Goal: Communication & Community: Share content

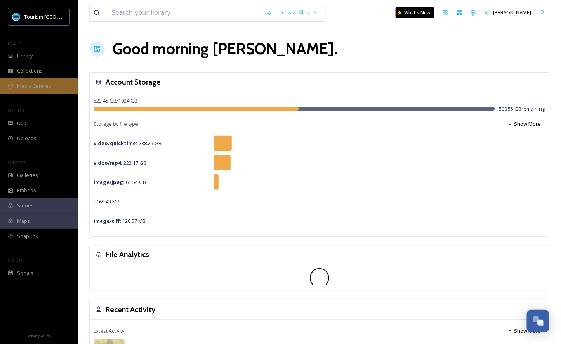
click at [42, 86] on span "Media Centres" at bounding box center [34, 85] width 34 height 7
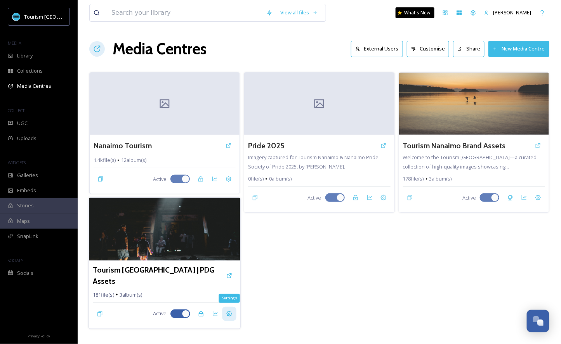
click at [232, 310] on icon at bounding box center [229, 313] width 6 height 6
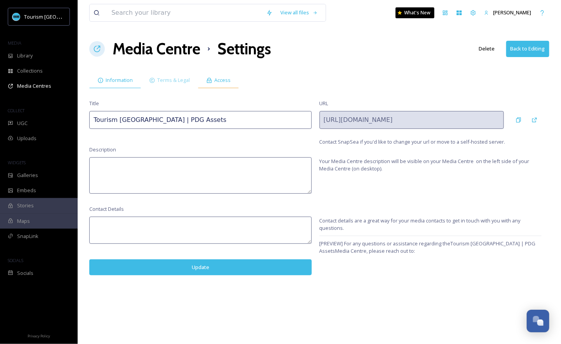
click at [220, 82] on span "Access" at bounding box center [222, 79] width 16 height 7
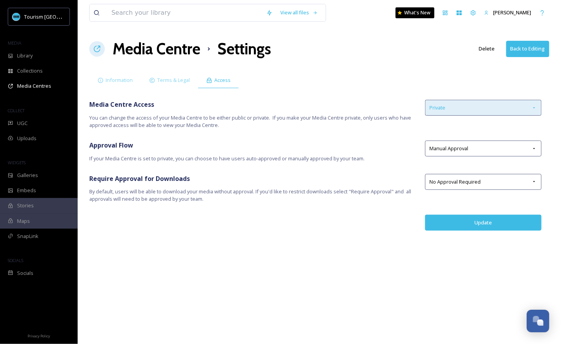
click at [465, 107] on div "Private" at bounding box center [483, 108] width 116 height 16
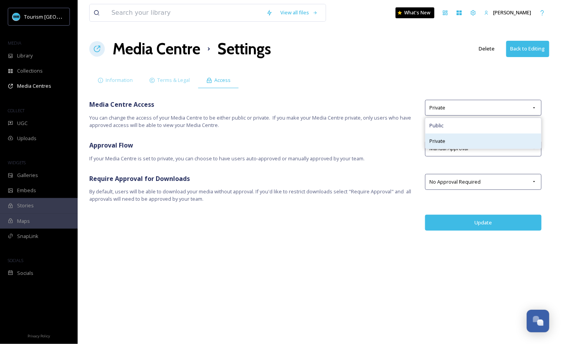
click at [466, 139] on div "Private" at bounding box center [483, 140] width 116 height 15
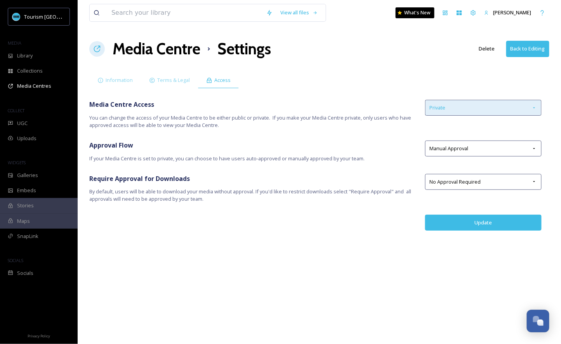
click at [468, 107] on div "Private" at bounding box center [483, 108] width 116 height 16
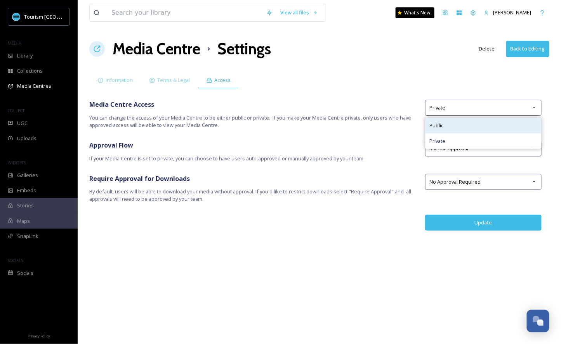
click at [453, 127] on div "Public" at bounding box center [483, 125] width 116 height 15
click at [473, 220] on button "Update" at bounding box center [483, 223] width 116 height 16
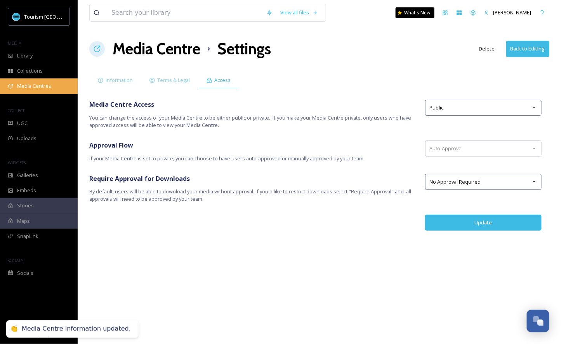
click at [48, 88] on span "Media Centres" at bounding box center [34, 85] width 34 height 7
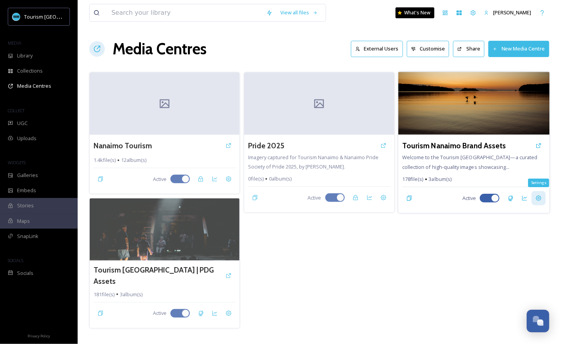
click at [538, 199] on icon at bounding box center [538, 198] width 6 height 6
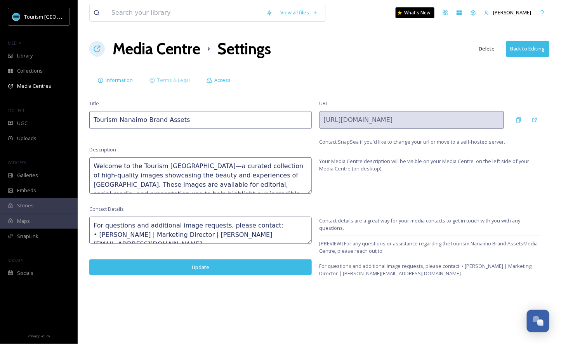
click at [219, 82] on span "Access" at bounding box center [222, 79] width 16 height 7
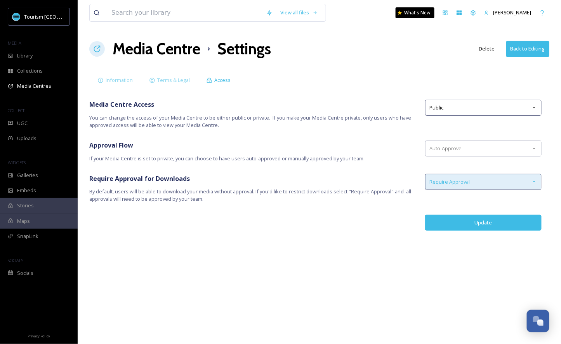
click at [510, 184] on div "Require Approval" at bounding box center [483, 182] width 116 height 16
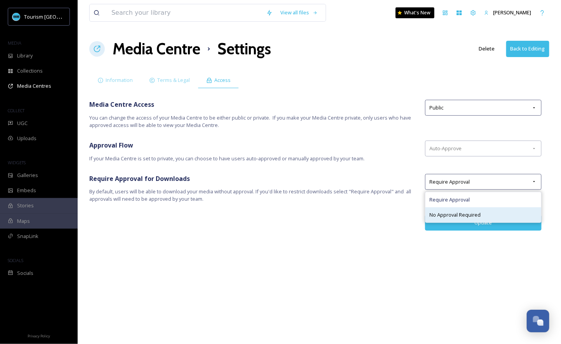
click at [503, 207] on div "No Approval Required" at bounding box center [483, 214] width 116 height 15
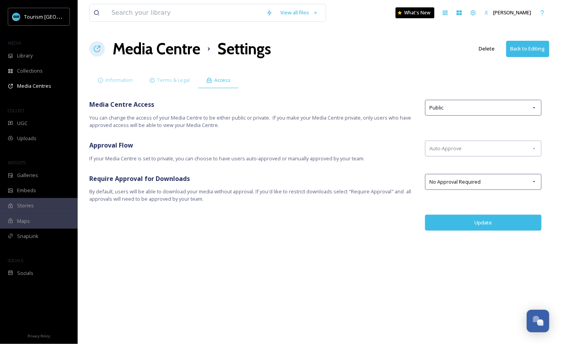
click at [499, 221] on button "Update" at bounding box center [483, 223] width 116 height 16
click at [476, 223] on button "Update" at bounding box center [483, 223] width 116 height 16
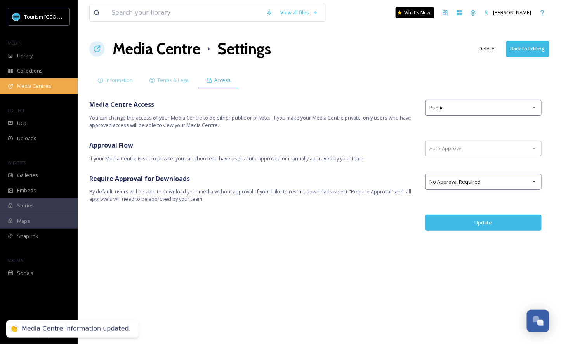
click at [42, 84] on span "Media Centres" at bounding box center [34, 85] width 34 height 7
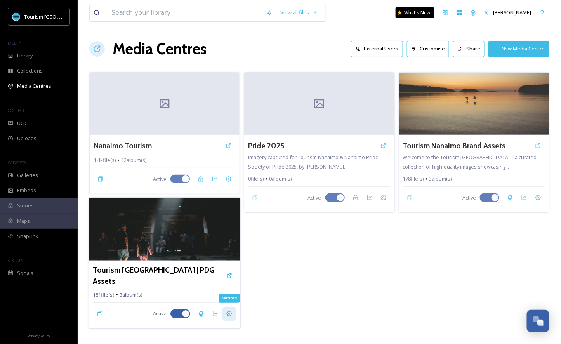
click at [232, 307] on div "Settings" at bounding box center [229, 313] width 14 height 14
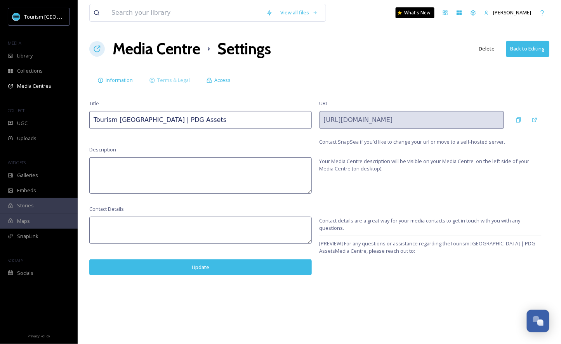
click at [219, 78] on span "Access" at bounding box center [222, 79] width 16 height 7
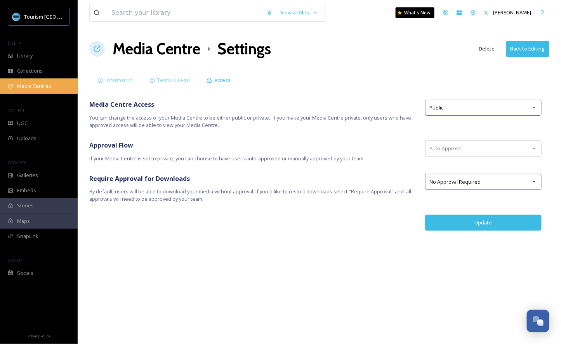
click at [54, 89] on div "Media Centres" at bounding box center [39, 85] width 78 height 15
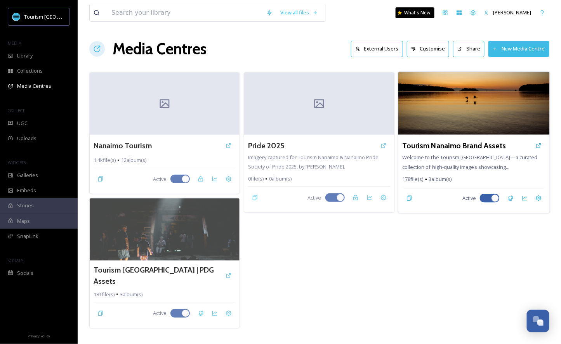
click at [469, 151] on div "Tourism Nanaimo Brand Assets" at bounding box center [474, 145] width 144 height 14
click at [539, 201] on div "Settings" at bounding box center [538, 198] width 14 height 14
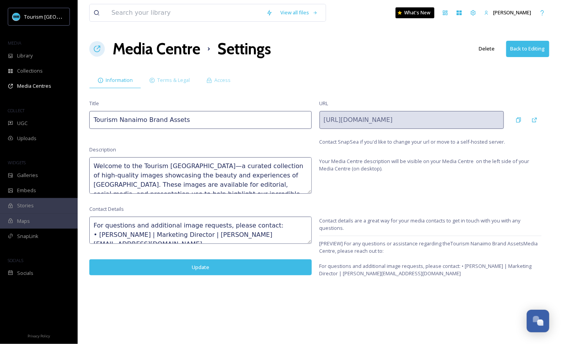
click at [211, 170] on textarea "Welcome to the Tourism [GEOGRAPHIC_DATA]—a curated collection of high-quality i…" at bounding box center [200, 175] width 222 height 36
click at [191, 227] on textarea "For questions and additional image requests, please contact: • [PERSON_NAME] | …" at bounding box center [200, 229] width 222 height 27
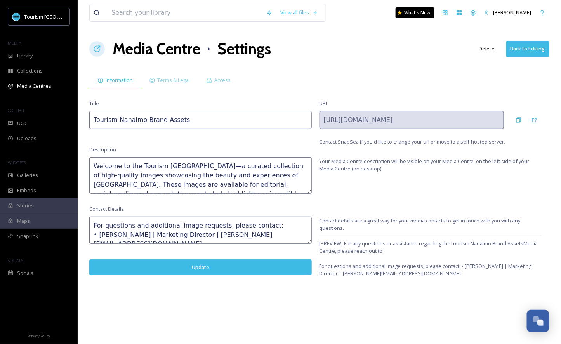
click at [191, 227] on textarea "For questions and additional image requests, please contact: • [PERSON_NAME] | …" at bounding box center [200, 229] width 222 height 27
drag, startPoint x: 299, startPoint y: 235, endPoint x: 76, endPoint y: 211, distance: 224.7
click at [76, 211] on div "Tourism Nanaimo MEDIA Library Collections Media Centres COLLECT UGC Uploads WID…" at bounding box center [280, 172] width 561 height 344
click at [55, 89] on div "Media Centres" at bounding box center [39, 85] width 78 height 15
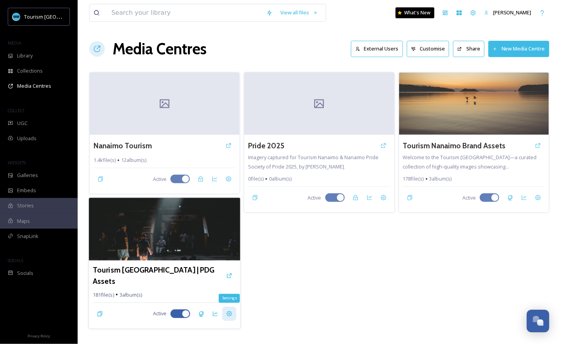
click at [230, 310] on icon at bounding box center [229, 313] width 6 height 6
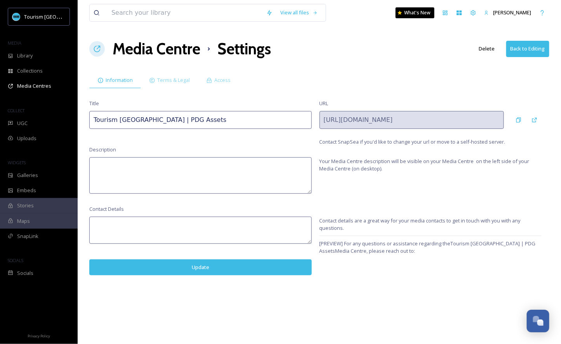
click at [164, 170] on textarea at bounding box center [200, 175] width 222 height 36
paste textarea "Welcome to the Tourism [GEOGRAPHIC_DATA]—a curated collection of high-quality i…"
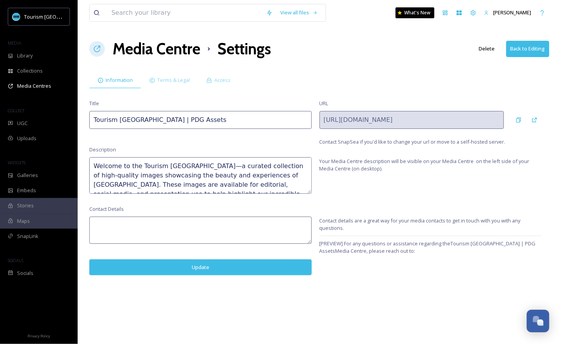
scroll to position [14, 0]
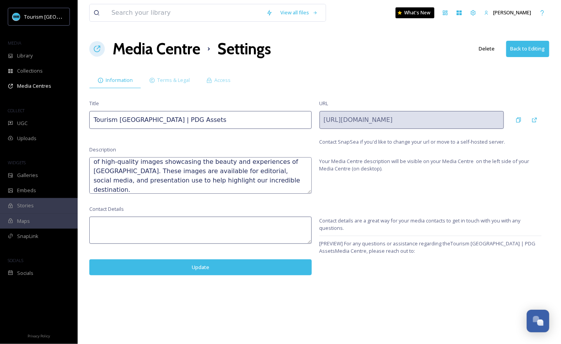
type textarea "Welcome to the Tourism [GEOGRAPHIC_DATA]—a curated collection of high-quality i…"
click at [195, 223] on textarea at bounding box center [200, 229] width 222 height 27
paste textarea "For questions and additional image requests, please contact: • [PERSON_NAME] | …"
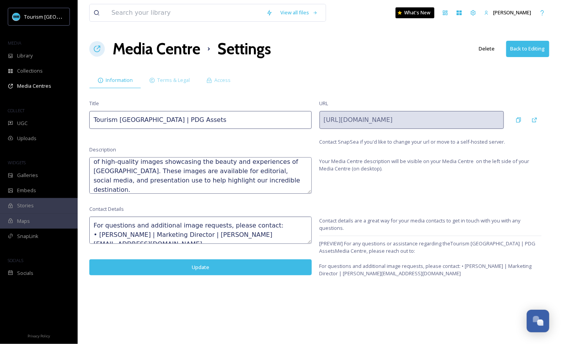
type textarea "For questions and additional image requests, please contact: • [PERSON_NAME] | …"
click at [207, 270] on button "Update" at bounding box center [200, 267] width 222 height 16
click at [215, 80] on span "Access" at bounding box center [222, 79] width 16 height 7
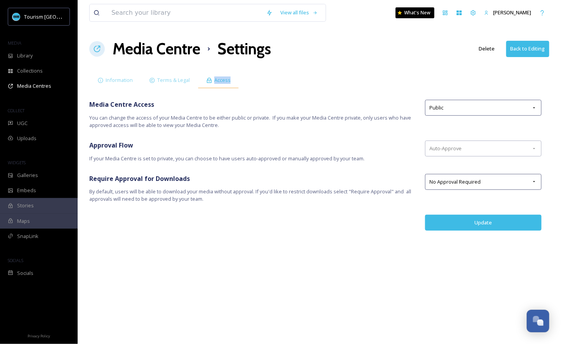
click at [215, 80] on span "Access" at bounding box center [222, 79] width 16 height 7
click at [483, 220] on button "Update" at bounding box center [483, 223] width 116 height 16
click at [28, 124] on div "UGC" at bounding box center [39, 123] width 78 height 15
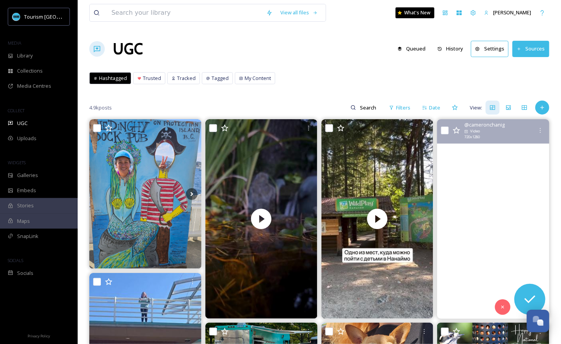
scroll to position [16, 0]
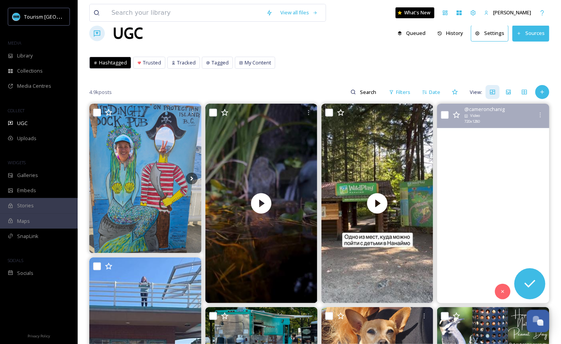
click at [496, 206] on video "Nature walk\a\a#vancouverisland #vancouverislandguide #explorecanada #forestpat…" at bounding box center [493, 203] width 112 height 199
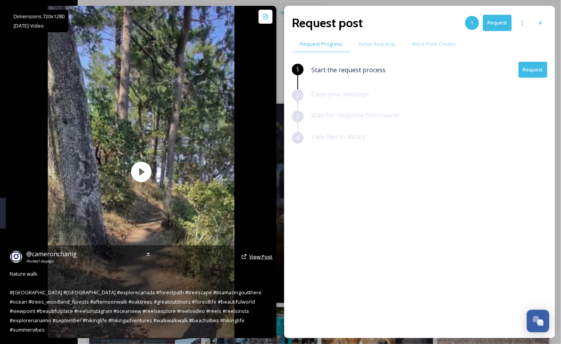
click at [258, 260] on span "View Post" at bounding box center [260, 256] width 23 height 7
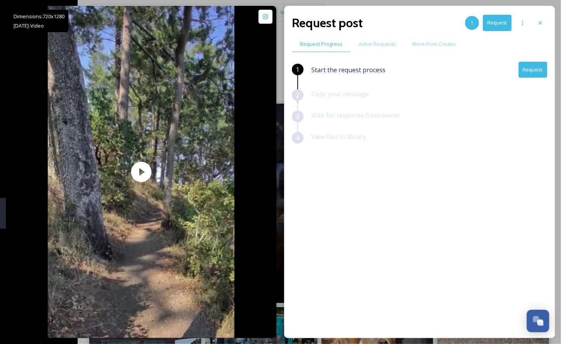
click at [535, 72] on button "Request" at bounding box center [532, 70] width 29 height 16
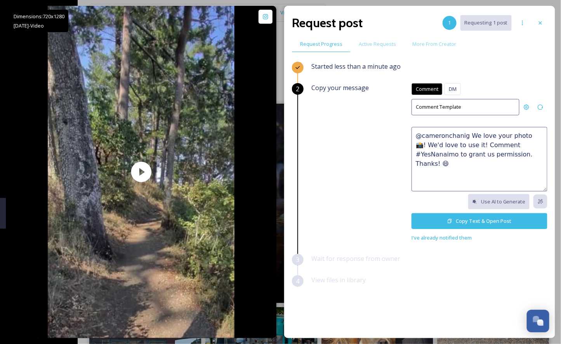
click at [462, 145] on textarea "@cameronchanig We love your photo 📸! We'd love to use it! Comment #YesNanaimo t…" at bounding box center [479, 159] width 136 height 64
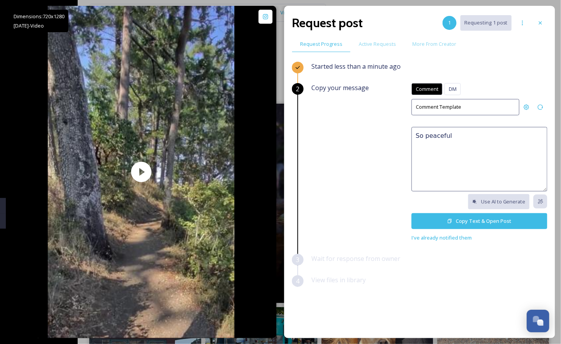
paste textarea "😍 We'd love to feature this on our website or social networks to share the beau…"
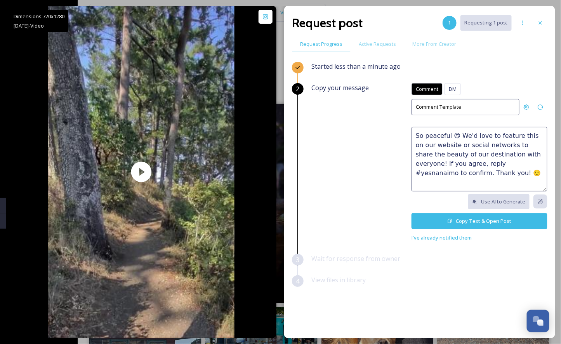
drag, startPoint x: 467, startPoint y: 181, endPoint x: 487, endPoint y: 181, distance: 20.2
click at [487, 181] on textarea "So peaceful 😍 We'd love to feature this on our website or social networks to sh…" at bounding box center [479, 159] width 136 height 64
click at [448, 161] on textarea "So peaceful 😍 We'd love to feature this on our website or social networks to sh…" at bounding box center [479, 159] width 136 height 64
click at [481, 163] on textarea "So peaceful 😍 We'd love to feature this on our website or social networks to sh…" at bounding box center [479, 159] width 136 height 64
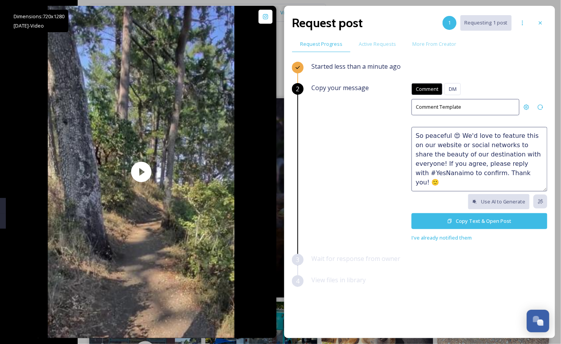
drag, startPoint x: 493, startPoint y: 178, endPoint x: 530, endPoint y: 176, distance: 37.3
click at [528, 176] on textarea "So peaceful 😍 We'd love to feature this on our website or social networks to sh…" at bounding box center [479, 159] width 136 height 64
type textarea "So peaceful 😍 We'd love to feature this on our website or social networks to sh…"
click at [471, 223] on button "Copy Text & Open Post" at bounding box center [479, 221] width 136 height 16
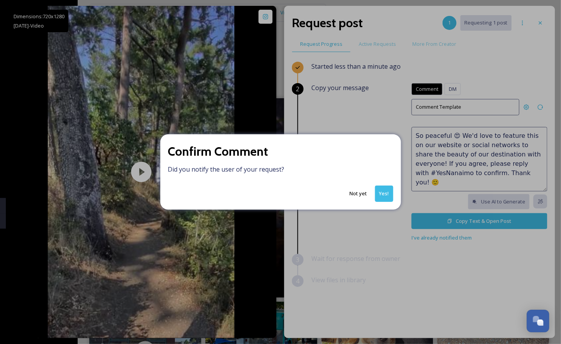
click at [383, 190] on button "Yes!" at bounding box center [384, 193] width 18 height 16
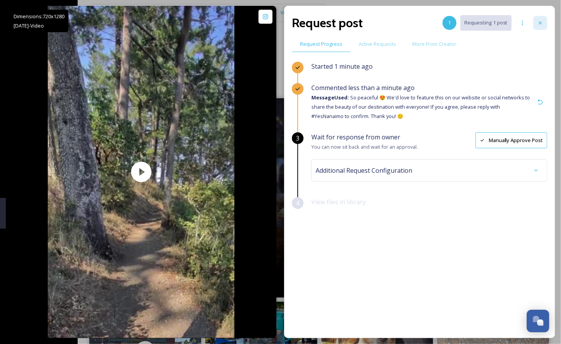
click at [541, 23] on icon at bounding box center [540, 23] width 6 height 6
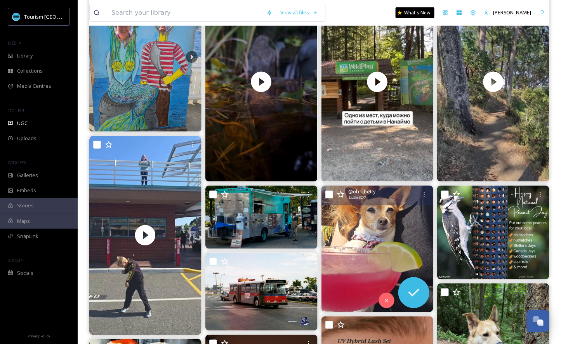
scroll to position [138, 0]
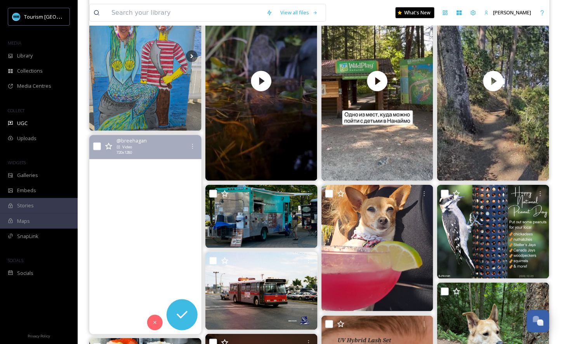
click at [166, 252] on video "Lillers and Ollie, still exploring the Island, being wild and weird🤩😆😍 #lillers…" at bounding box center [145, 234] width 112 height 199
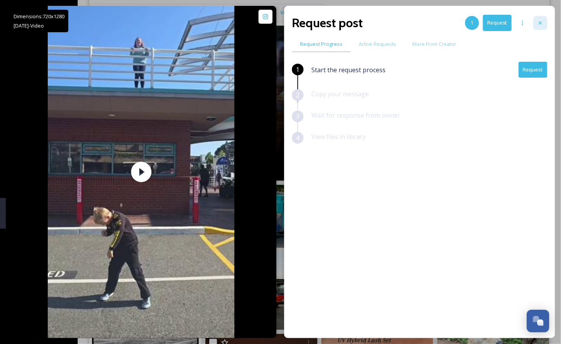
click at [541, 23] on icon at bounding box center [540, 23] width 6 height 6
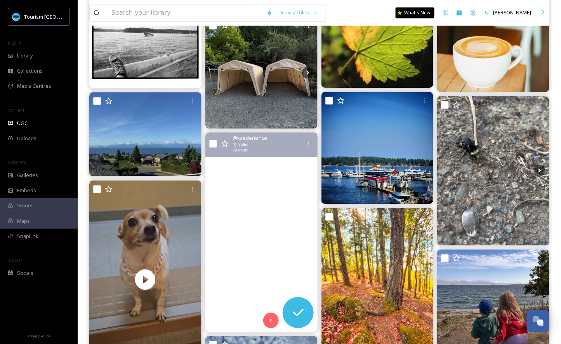
scroll to position [636, 0]
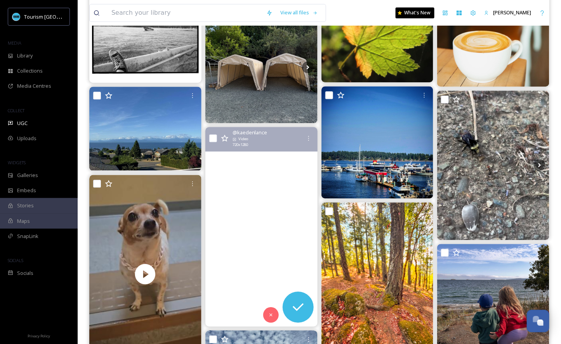
click at [300, 244] on video "Evening Round with the Fellas ⛳️ \a\a#TheBoys #BoysNightOut #NanaimoGolfClub #N…" at bounding box center [261, 226] width 112 height 199
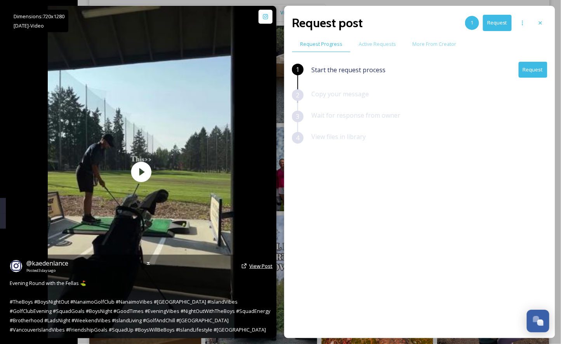
click at [254, 268] on span "View Post" at bounding box center [260, 265] width 23 height 7
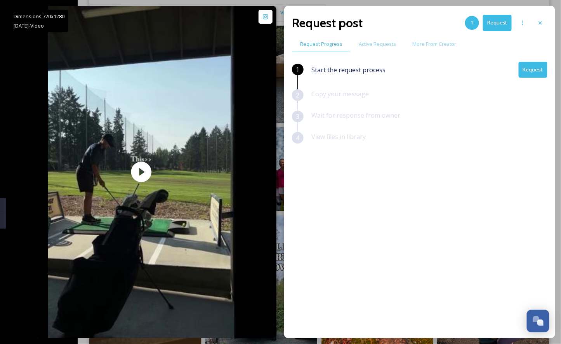
click at [532, 74] on button "Request" at bounding box center [532, 70] width 29 height 16
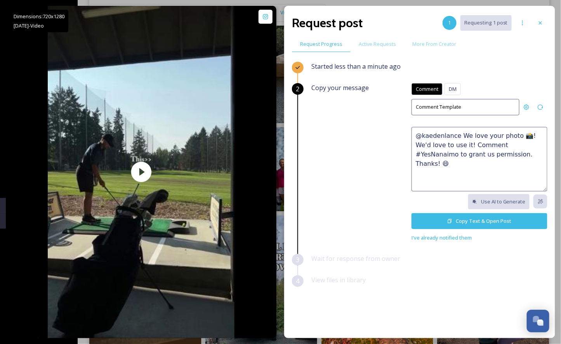
click at [439, 149] on textarea "@kaedenlance We love your photo 📸! We'd love to use it! Comment #YesNanaimo to …" at bounding box center [479, 159] width 136 height 64
click at [499, 154] on textarea "@kaedenlance We love your photo 📸! We'd love to use it! Comment #YesNanaimo to …" at bounding box center [479, 159] width 136 height 64
paste textarea "How stunning 🤩 This would make a great feature on our social channels or websit…"
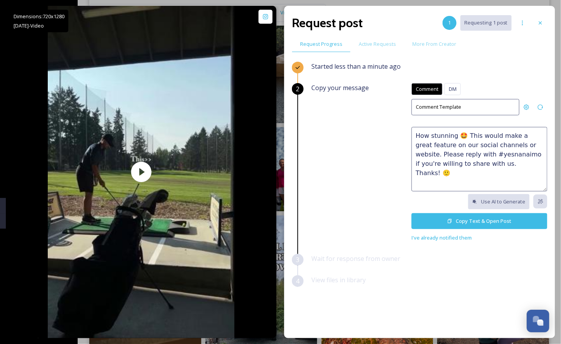
drag, startPoint x: 449, startPoint y: 135, endPoint x: 396, endPoint y: 131, distance: 53.3
click at [396, 131] on div "Copy your message Comment DM Comment DM Comment Template How stunning 🤩 This wo…" at bounding box center [429, 162] width 236 height 159
click at [471, 137] on textarea "Looks like the perfect day for it 🤩 This would make a great feature on our soci…" at bounding box center [479, 159] width 136 height 64
click at [503, 158] on textarea "Looks like the perfect day for it 🤩 This would make a great feature on our soci…" at bounding box center [479, 159] width 136 height 64
click at [503, 154] on textarea "Looks like the perfect day for it 🤩 This would make a great feature on our soci…" at bounding box center [479, 159] width 136 height 64
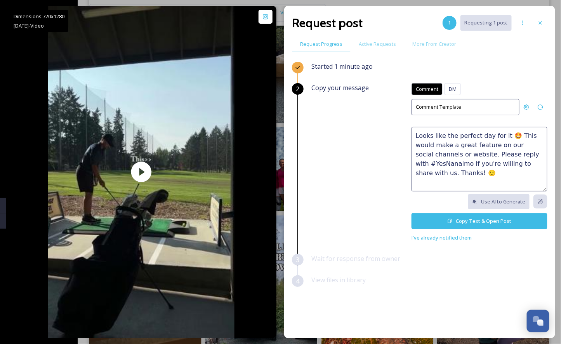
click at [513, 166] on textarea "Looks like the perfect day for it 🤩 This would make a great feature on our soci…" at bounding box center [479, 159] width 136 height 64
drag, startPoint x: 533, startPoint y: 163, endPoint x: 540, endPoint y: 166, distance: 7.5
click at [540, 166] on textarea "Looks like the perfect day for it 🤩 This would make a great feature on our soci…" at bounding box center [479, 159] width 136 height 64
type textarea "Looks like the perfect day for it 🤩 This would make a great feature on our soci…"
click at [482, 218] on button "Copy Text & Open Post" at bounding box center [479, 221] width 136 height 16
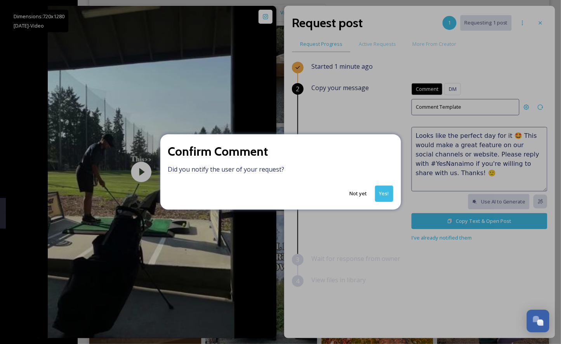
click at [382, 191] on button "Yes!" at bounding box center [384, 193] width 18 height 16
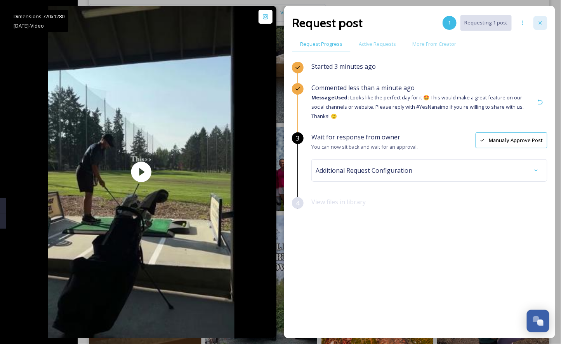
click at [539, 22] on icon at bounding box center [540, 23] width 6 height 6
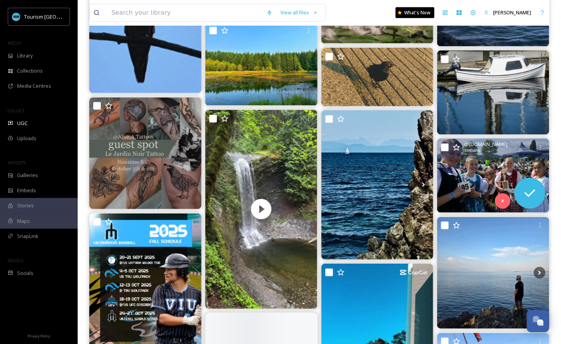
scroll to position [1389, 0]
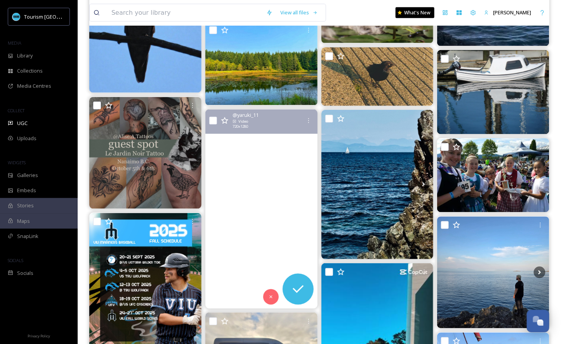
click at [281, 235] on video "Found paradise hidden in the woods. Ang cute.haha #ammonite #amonitefalls #nana…" at bounding box center [261, 208] width 112 height 199
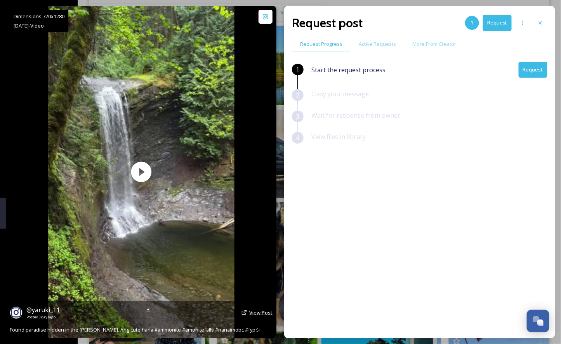
click at [255, 314] on span "View Post" at bounding box center [260, 312] width 23 height 7
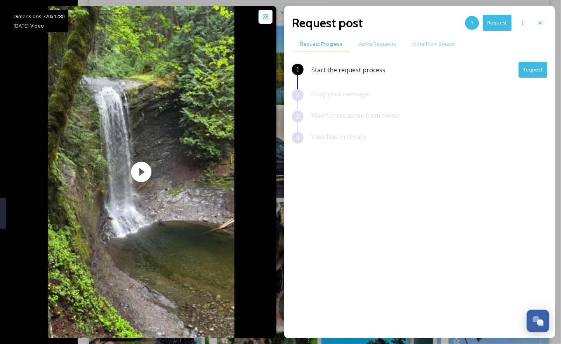
click at [538, 70] on button "Request" at bounding box center [532, 70] width 29 height 16
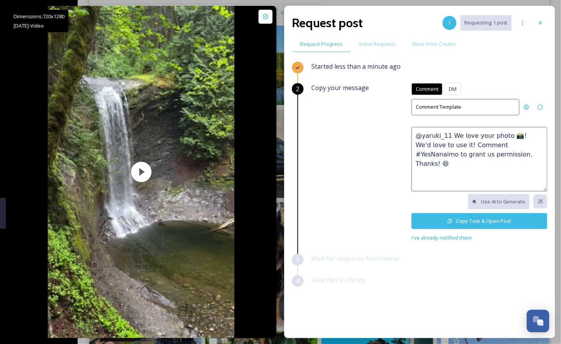
click at [467, 141] on textarea "@yaruki_11 We love your photo 📸! We'd love to use it! Comment #YesNanaimo to gr…" at bounding box center [479, 159] width 136 height 64
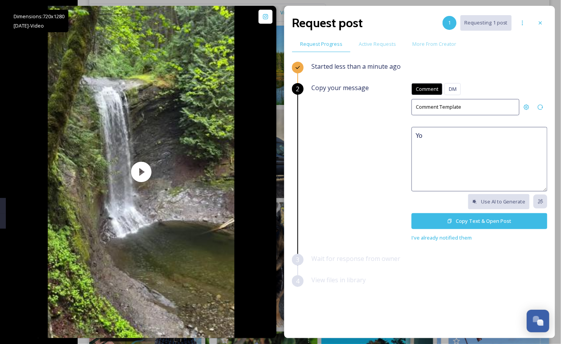
type textarea "Y"
paste textarea "😍 We'd love to feature this on our website or social networks to share the beau…"
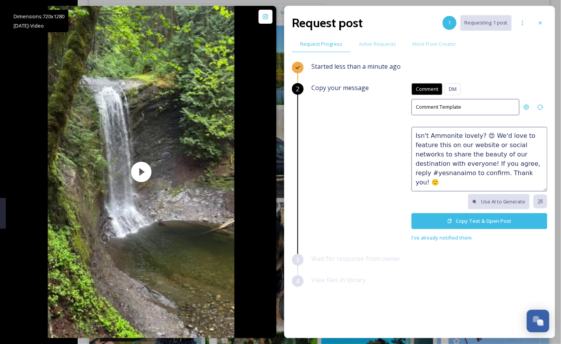
click at [481, 163] on textarea "Isn't Ammonite lovely? 😍 We'd love to feature this on our website or social net…" at bounding box center [479, 159] width 136 height 64
click at [529, 162] on textarea "Isn't Ammonite lovely? 😍 We'd love to feature this on our website or social net…" at bounding box center [479, 159] width 136 height 64
click at [424, 171] on textarea "Isn't Ammonite lovely? 😍 We'd love to feature this on our website or social net…" at bounding box center [479, 159] width 136 height 64
click at [442, 172] on textarea "Isn't Ammonite lovely? 😍 We'd love to feature this on our website or social net…" at bounding box center [479, 159] width 136 height 64
type textarea "Isn't Ammonite lovely? 😍 We'd love to feature this on our website or social net…"
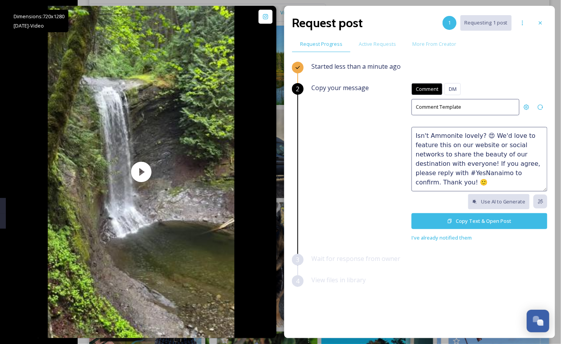
click at [452, 221] on button "Copy Text & Open Post" at bounding box center [479, 221] width 136 height 16
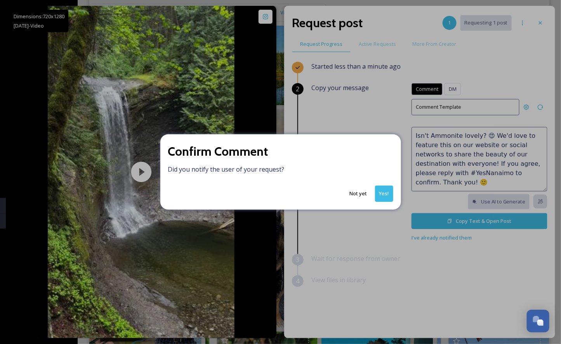
click at [385, 197] on button "Yes!" at bounding box center [384, 193] width 18 height 16
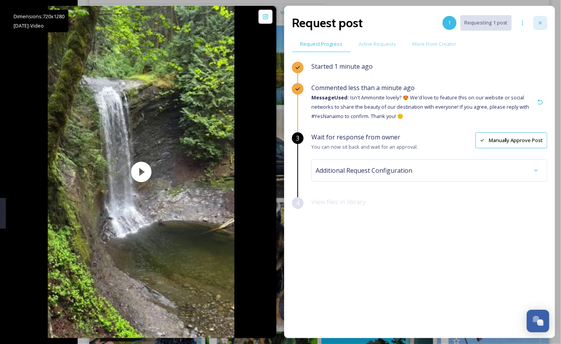
click at [541, 24] on icon at bounding box center [539, 22] width 3 height 3
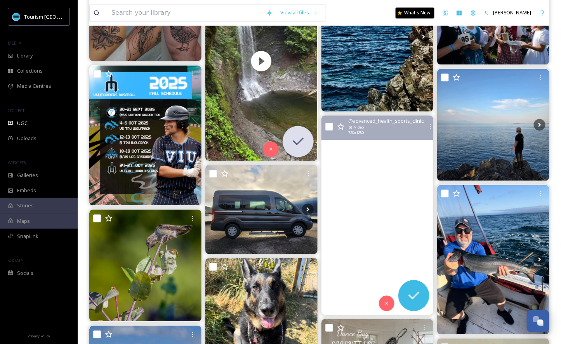
scroll to position [1538, 0]
click at [408, 246] on video "Quick stop in downtown Nanaimo this morning for a blood donation.\aBeautiful st…" at bounding box center [377, 214] width 112 height 199
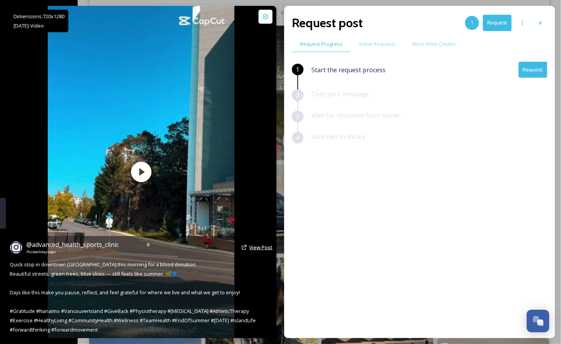
click at [255, 246] on span "View Post" at bounding box center [260, 247] width 23 height 7
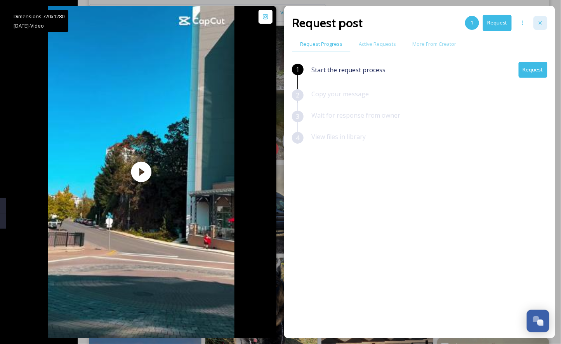
click at [538, 22] on icon at bounding box center [540, 23] width 6 height 6
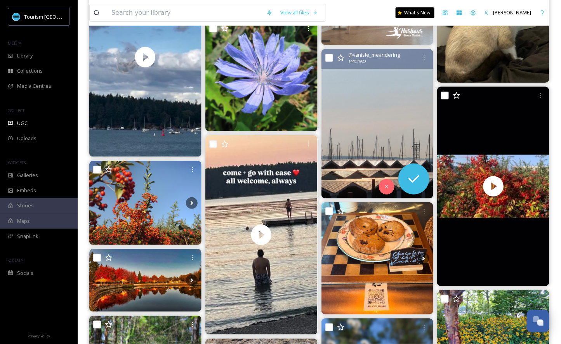
scroll to position [1898, 0]
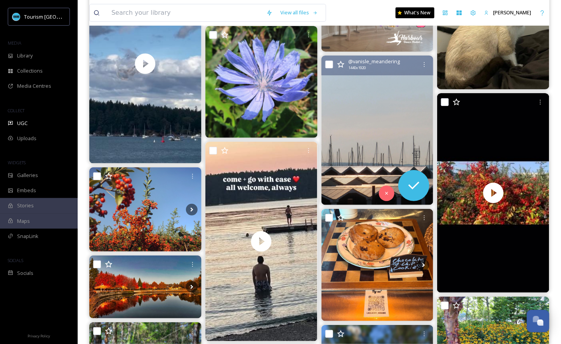
click at [374, 138] on img at bounding box center [377, 129] width 112 height 149
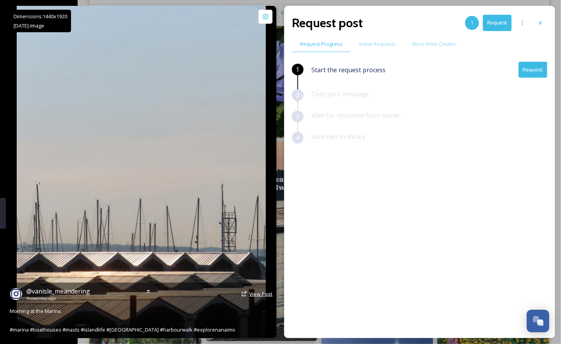
click at [258, 293] on span "View Post" at bounding box center [260, 293] width 23 height 7
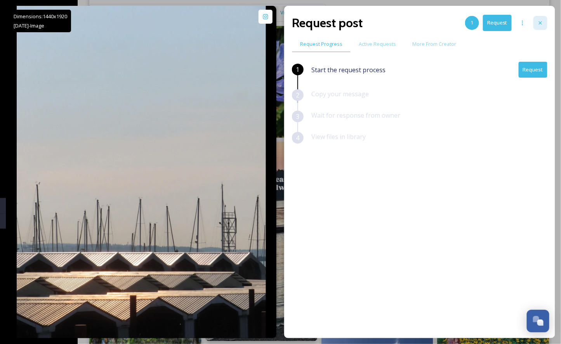
click at [547, 24] on div at bounding box center [540, 23] width 14 height 14
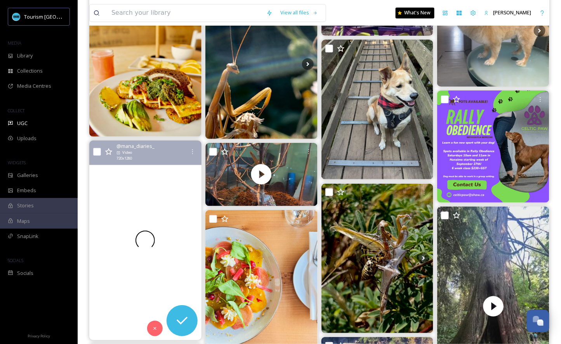
scroll to position [2553, 0]
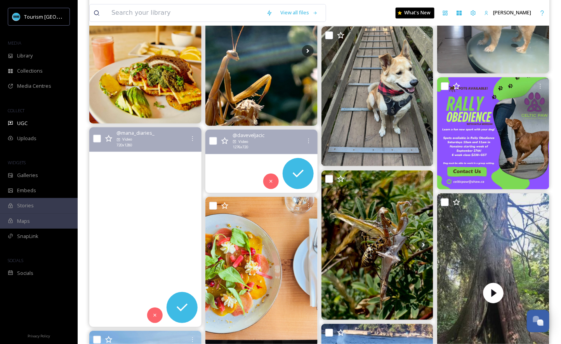
click at [155, 239] on video "Today I flew from Nanaimo to Downtown Vancouver by seaplane.\a\aI loved every m…" at bounding box center [145, 226] width 112 height 199
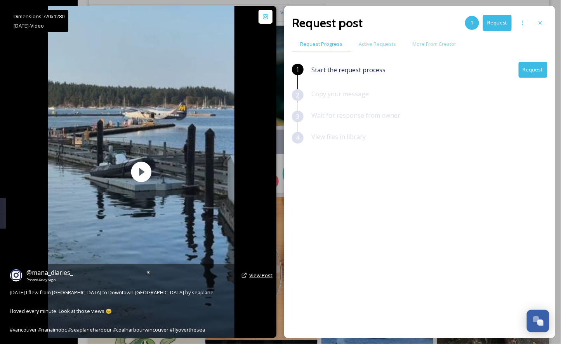
click at [259, 276] on span "View Post" at bounding box center [260, 275] width 23 height 7
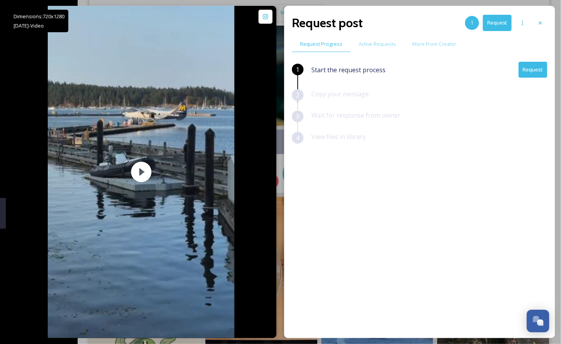
click at [529, 72] on button "Request" at bounding box center [532, 70] width 29 height 16
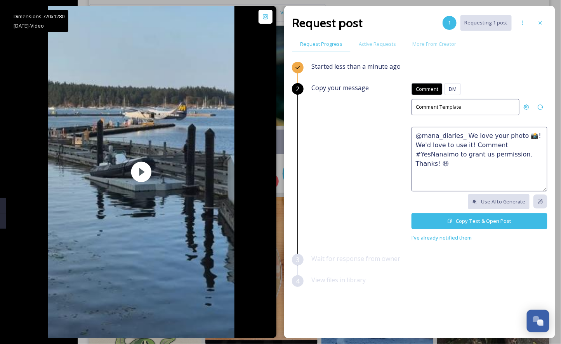
click at [460, 150] on textarea "@mana_diaries_ We love your photo 📸! We'd love to use it! Comment #YesNanaimo t…" at bounding box center [479, 159] width 136 height 64
paste textarea "😍 We'd love to feature this on our website or social networks to share the beau…"
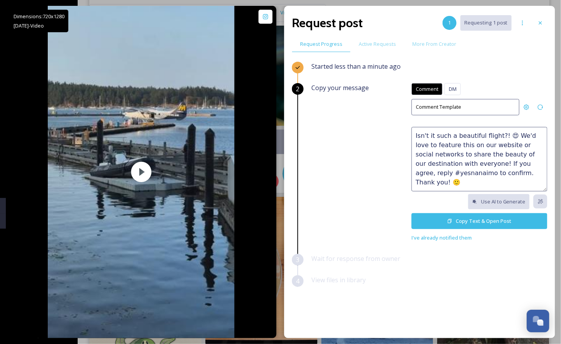
click at [525, 164] on textarea "Isn't it such a beautiful flight?! 😍 We'd love to feature this on our website o…" at bounding box center [479, 159] width 136 height 64
click at [453, 172] on textarea "Isn't it such a beautiful flight?! 😍 We'd love to feature this on our website o…" at bounding box center [479, 159] width 136 height 64
drag, startPoint x: 504, startPoint y: 176, endPoint x: 522, endPoint y: 175, distance: 17.8
click at [521, 175] on textarea "Isn't it such a beautiful flight?! 😍 We'd love to feature this on our website o…" at bounding box center [479, 159] width 136 height 64
click at [515, 186] on textarea "Isn't it such a beautiful flight?! 😍 We'd love to feature this on our website o…" at bounding box center [479, 159] width 136 height 64
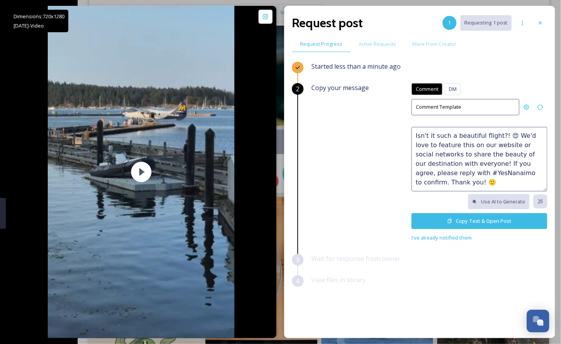
type textarea "Isn't it such a beautiful flight?! 😍 We'd love to feature this on our website o…"
click at [454, 219] on button "Copy Text & Open Post" at bounding box center [479, 221] width 136 height 16
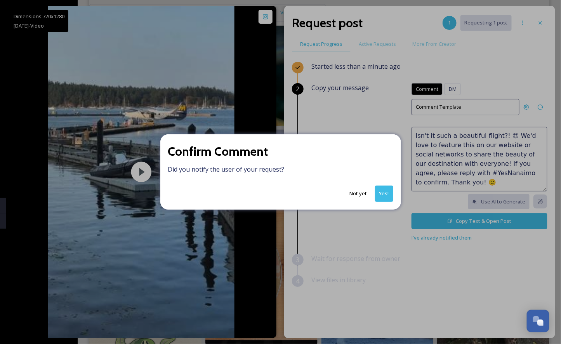
click at [378, 193] on button "Yes!" at bounding box center [384, 193] width 18 height 16
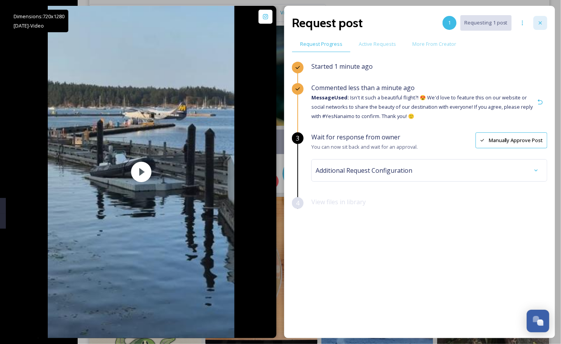
click at [539, 23] on icon at bounding box center [540, 23] width 6 height 6
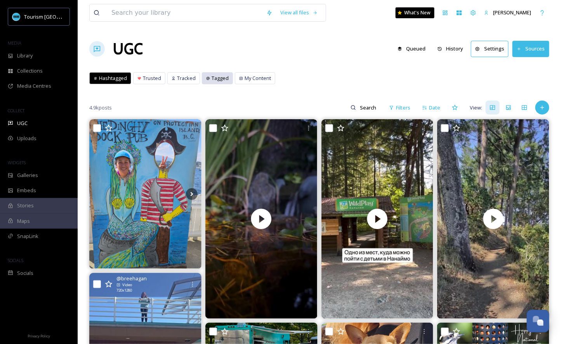
click at [217, 78] on span "Tagged" at bounding box center [219, 77] width 17 height 7
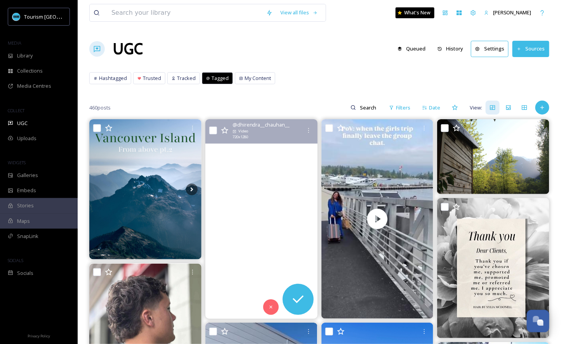
click at [275, 205] on video "When your view includes the sea, sky, and mountains all at once, you know you’r…" at bounding box center [261, 218] width 112 height 199
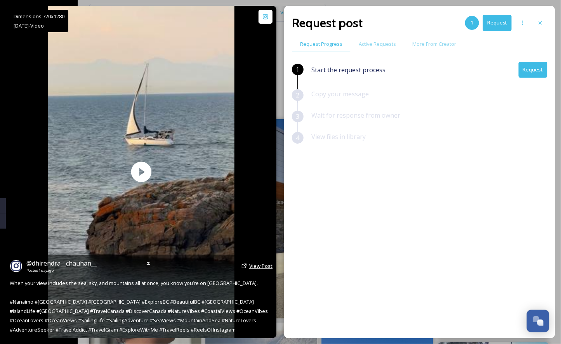
click at [262, 266] on span "View Post" at bounding box center [260, 265] width 23 height 7
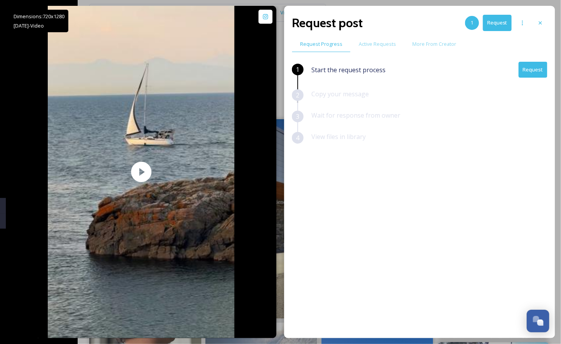
click at [535, 74] on button "Request" at bounding box center [532, 70] width 29 height 16
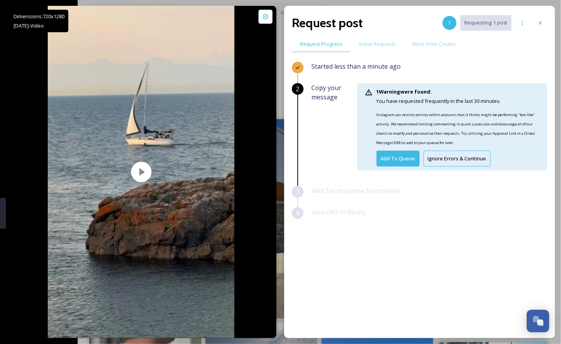
click at [444, 157] on button "Ignore Errors & Continue" at bounding box center [456, 159] width 67 height 16
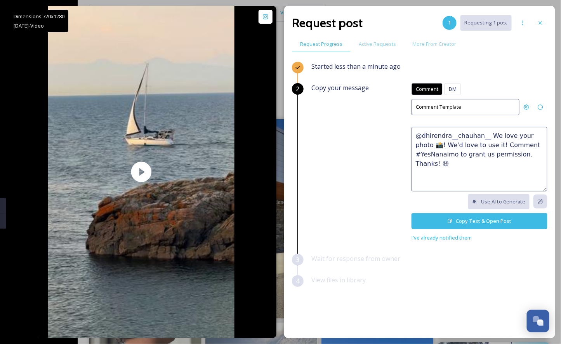
click at [447, 153] on textarea "@dhirendra__chauhan__ We love your photo 📸! We'd love to use it! Comment #YesNa…" at bounding box center [479, 159] width 136 height 64
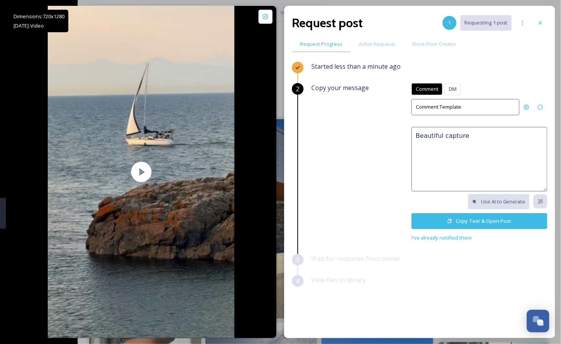
paste textarea "🤩 This would make a great feature on our social channels or website. Please rep…"
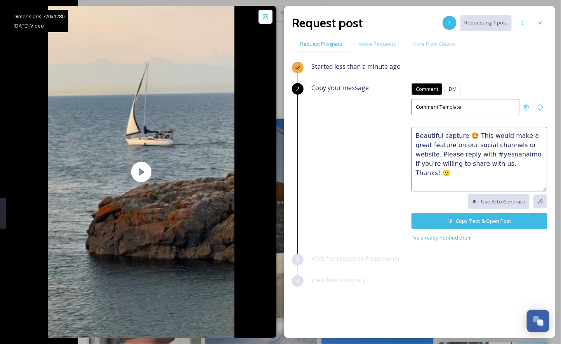
click at [471, 152] on textarea "Beautiful capture 🤩 This would make a great feature on our social channels or w…" at bounding box center [479, 159] width 136 height 64
click at [520, 169] on textarea "Beautiful capture 🤩 This would make a great feature on our social channels or w…" at bounding box center [479, 159] width 136 height 64
type textarea "Beautiful capture 🤩 This would make a great feature on our social channels or w…"
click at [491, 219] on button "Copy Text & Open Post" at bounding box center [479, 221] width 136 height 16
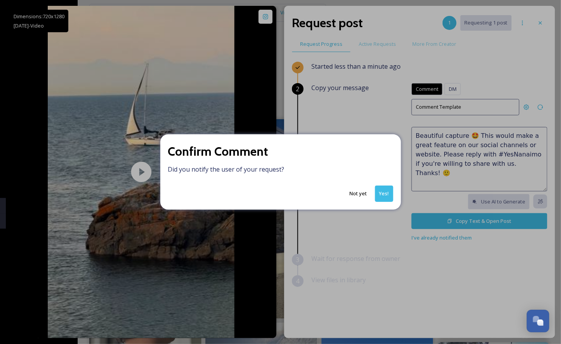
click at [387, 192] on button "Yes!" at bounding box center [384, 193] width 18 height 16
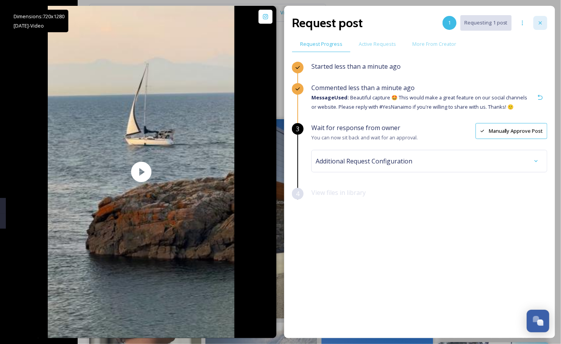
click at [543, 22] on div at bounding box center [540, 23] width 14 height 14
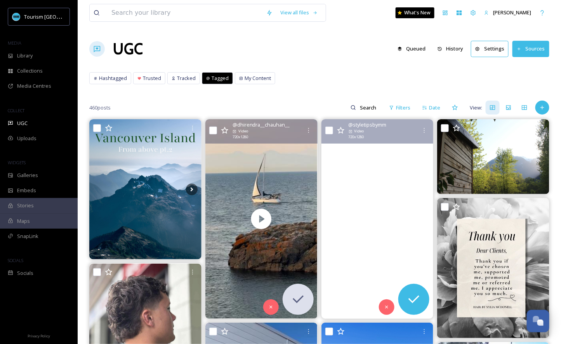
click at [407, 209] on video "When the girls trip finally makes it out of the group chat….\atourismnanaimo \a…" at bounding box center [377, 218] width 112 height 199
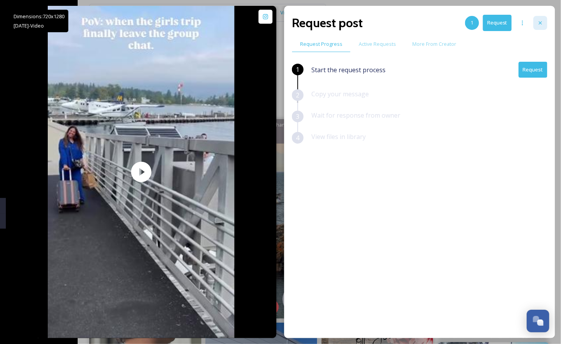
click at [542, 24] on icon at bounding box center [540, 23] width 6 height 6
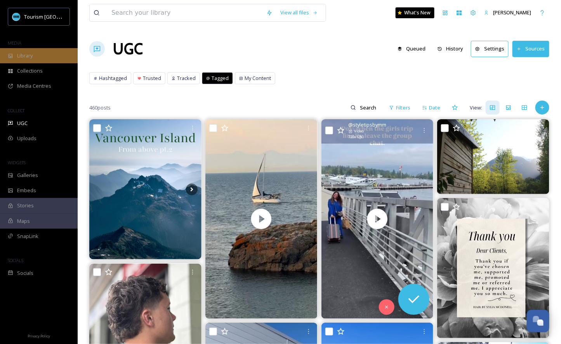
click at [53, 55] on div "Library" at bounding box center [39, 55] width 78 height 15
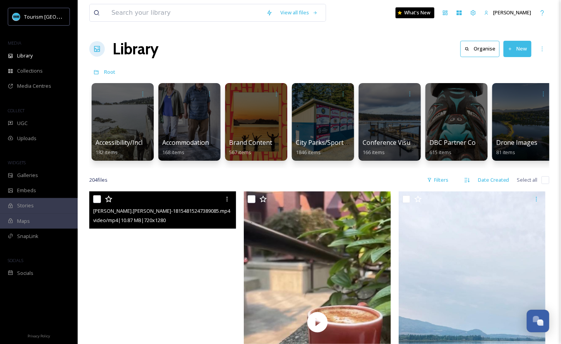
click at [221, 242] on video "myriam.cuadros-18154815247389085.mp4" at bounding box center [162, 321] width 147 height 261
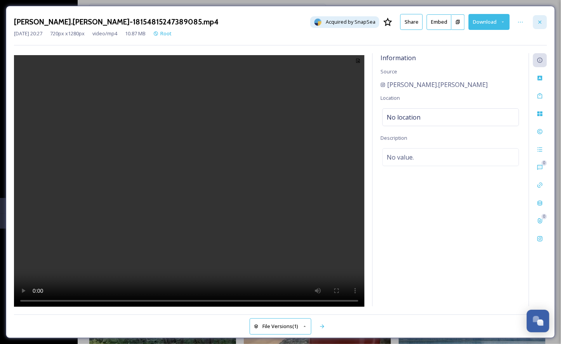
click at [541, 20] on icon at bounding box center [539, 22] width 6 height 6
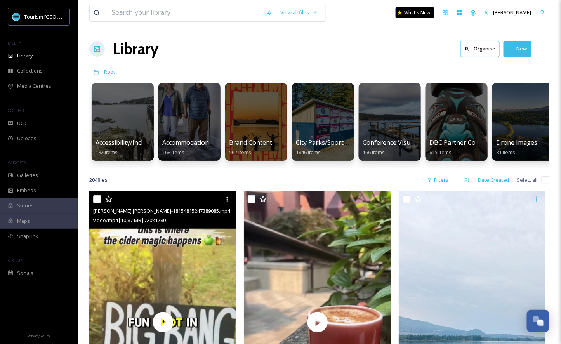
click at [366, 47] on div "Library Organise New" at bounding box center [319, 48] width 460 height 23
